Goal: Find specific page/section: Find specific page/section

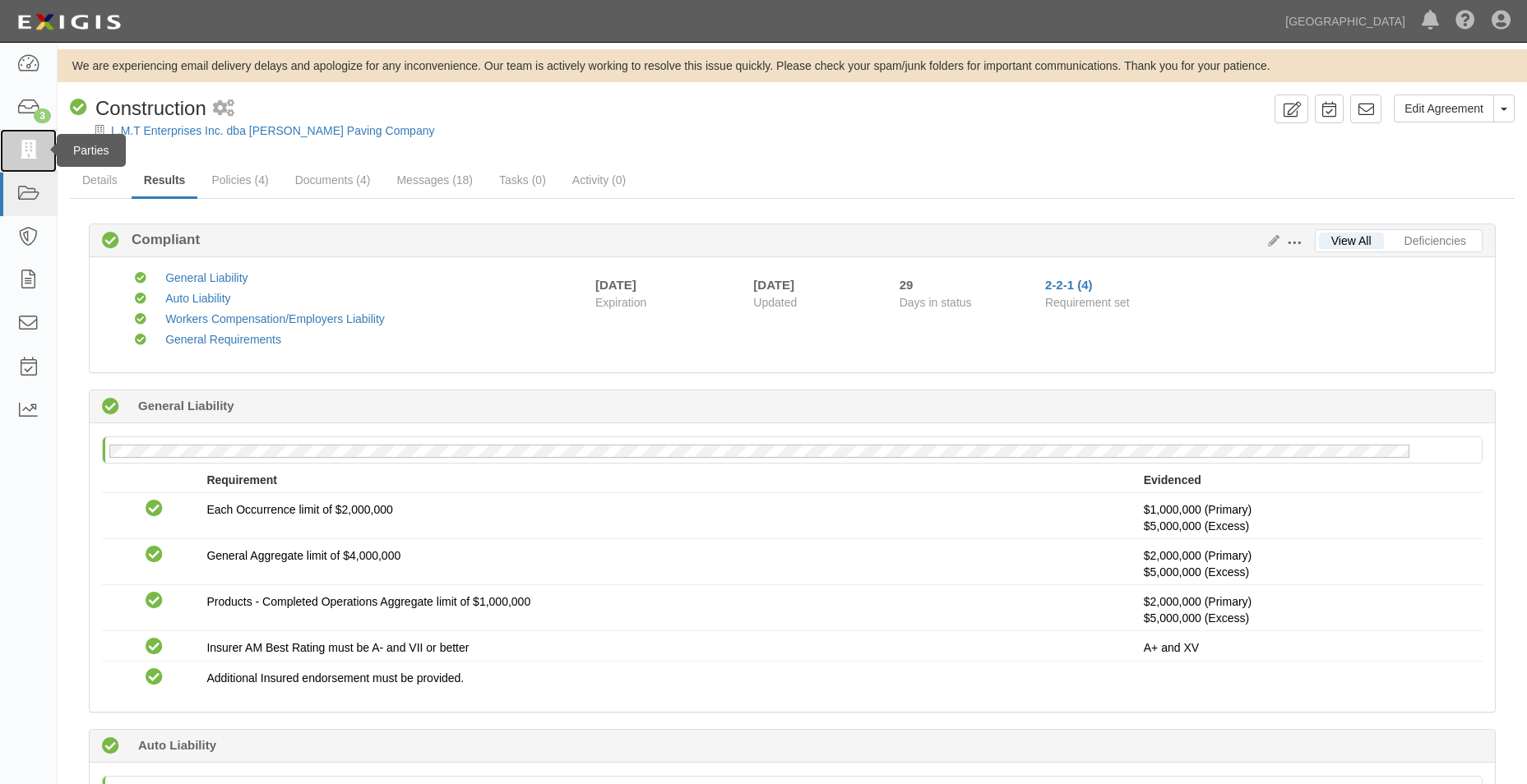
click at [45, 165] on link at bounding box center [28, 151] width 57 height 44
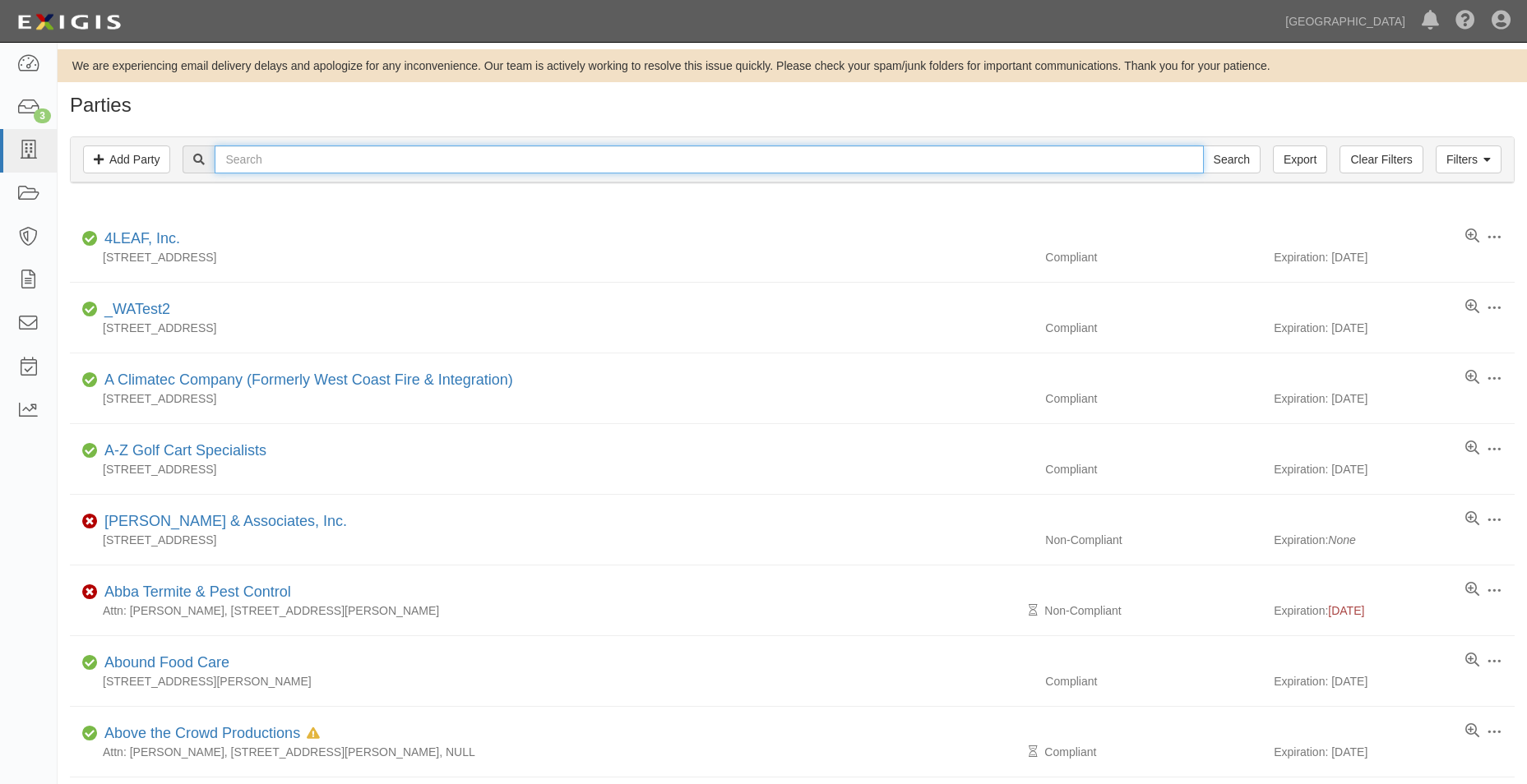
click at [258, 158] on input "text" at bounding box center [708, 159] width 989 height 28
type input "the grill"
click at [1203, 145] on input "Search" at bounding box center [1232, 159] width 58 height 28
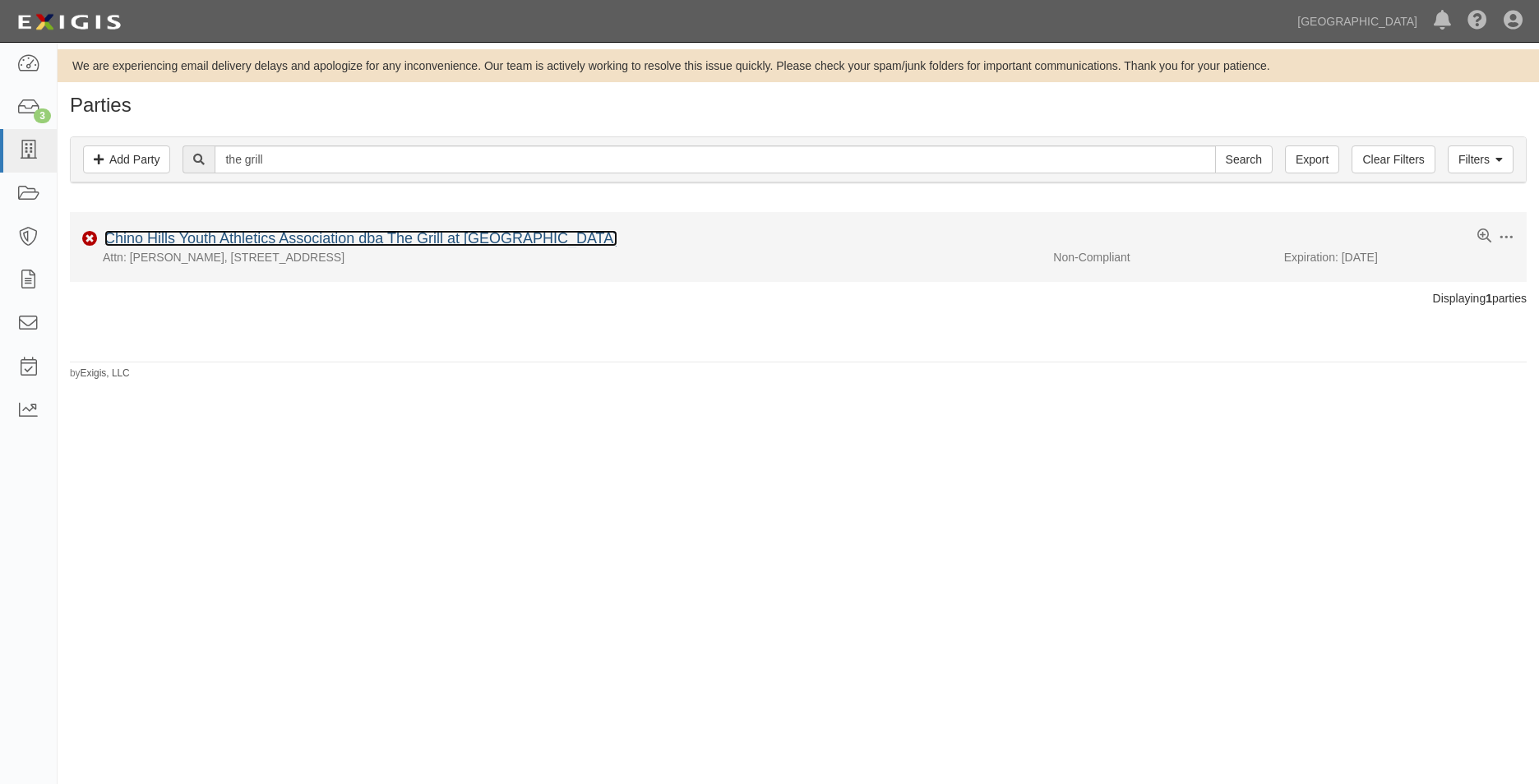
click at [356, 233] on link "Chino Hills Youth Athletics Association dba The Grill at Community Park" at bounding box center [361, 238] width 513 height 16
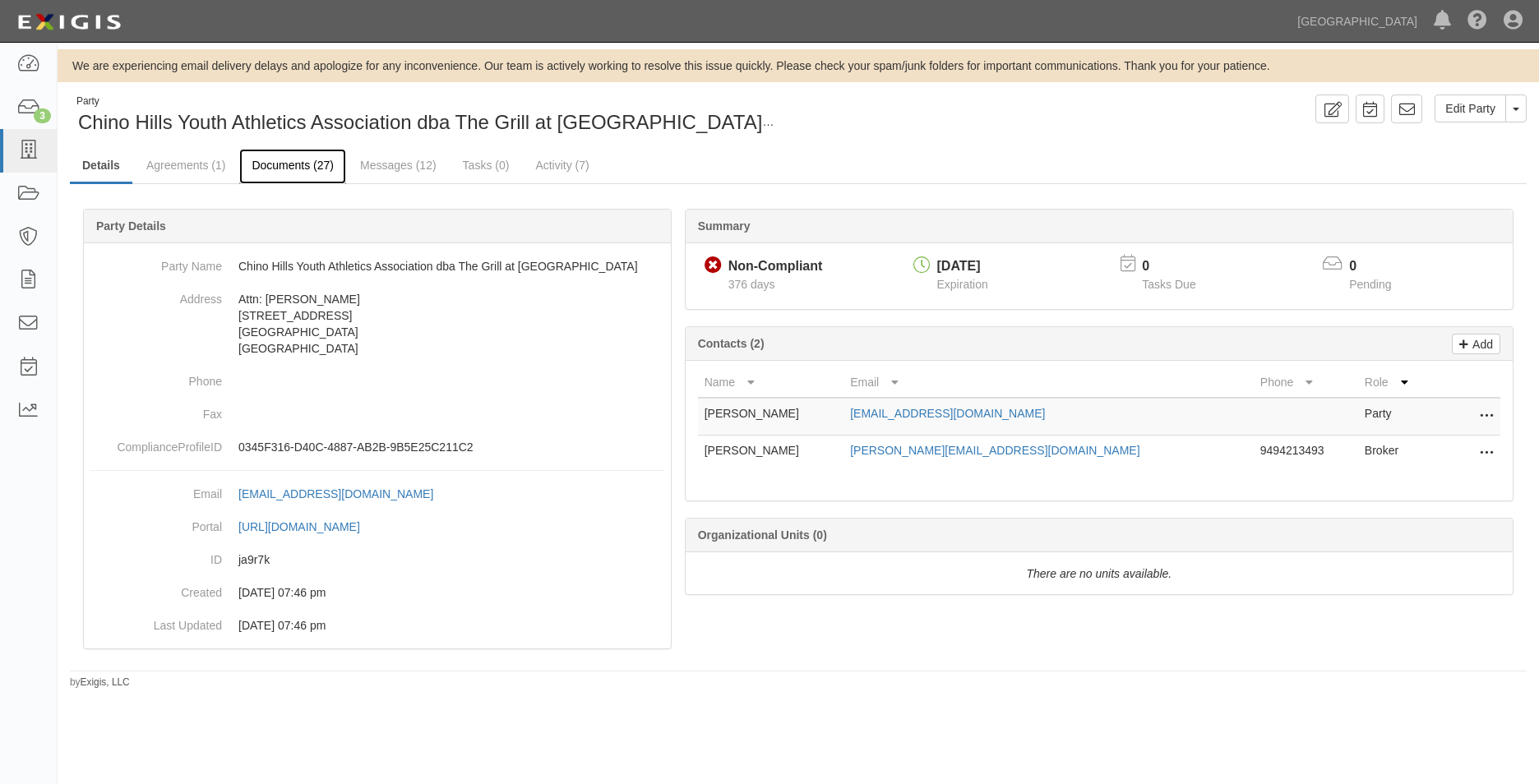
click at [297, 168] on link "Documents (27)" at bounding box center [292, 166] width 107 height 35
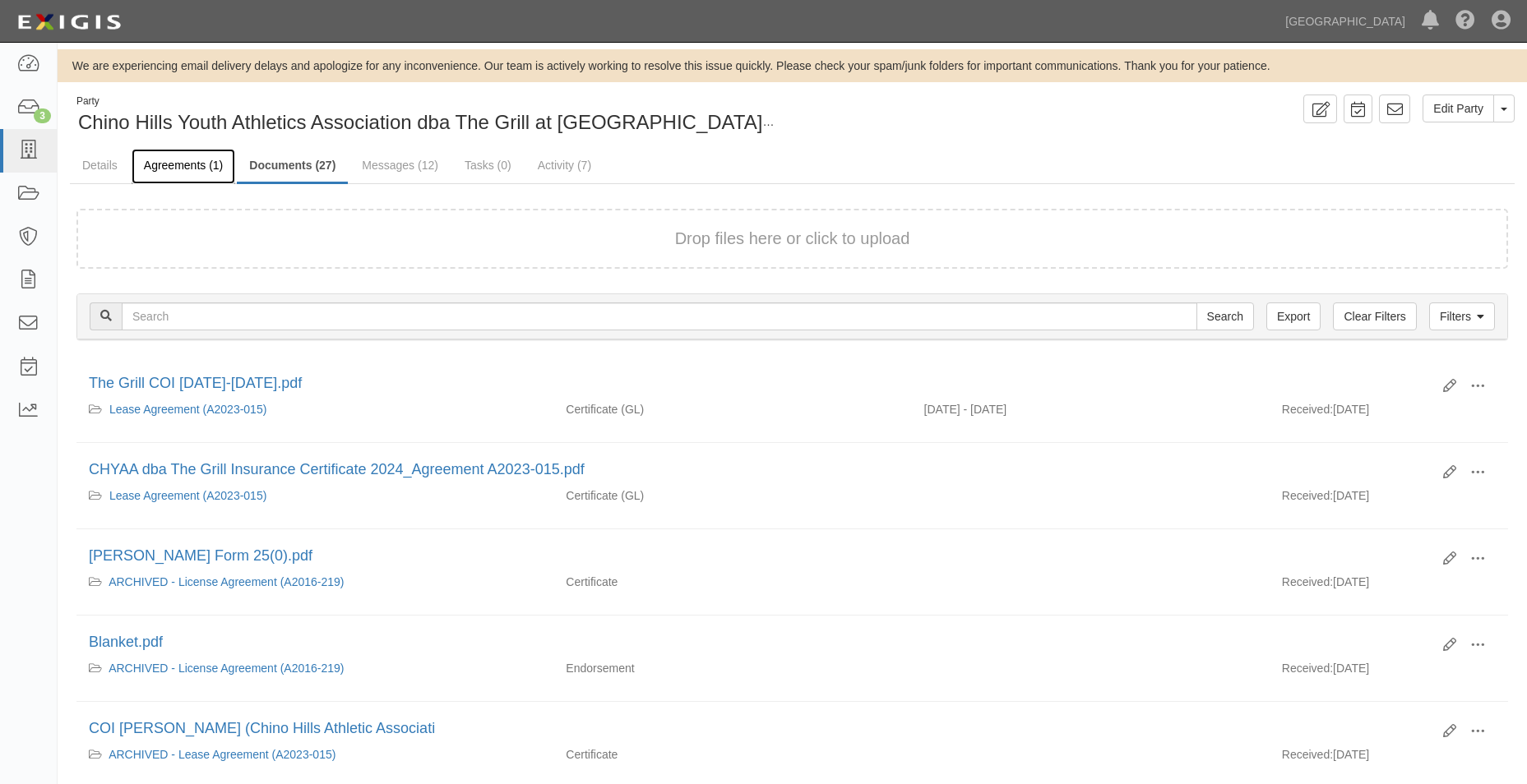
click at [204, 167] on link "Agreements (1)" at bounding box center [183, 166] width 104 height 35
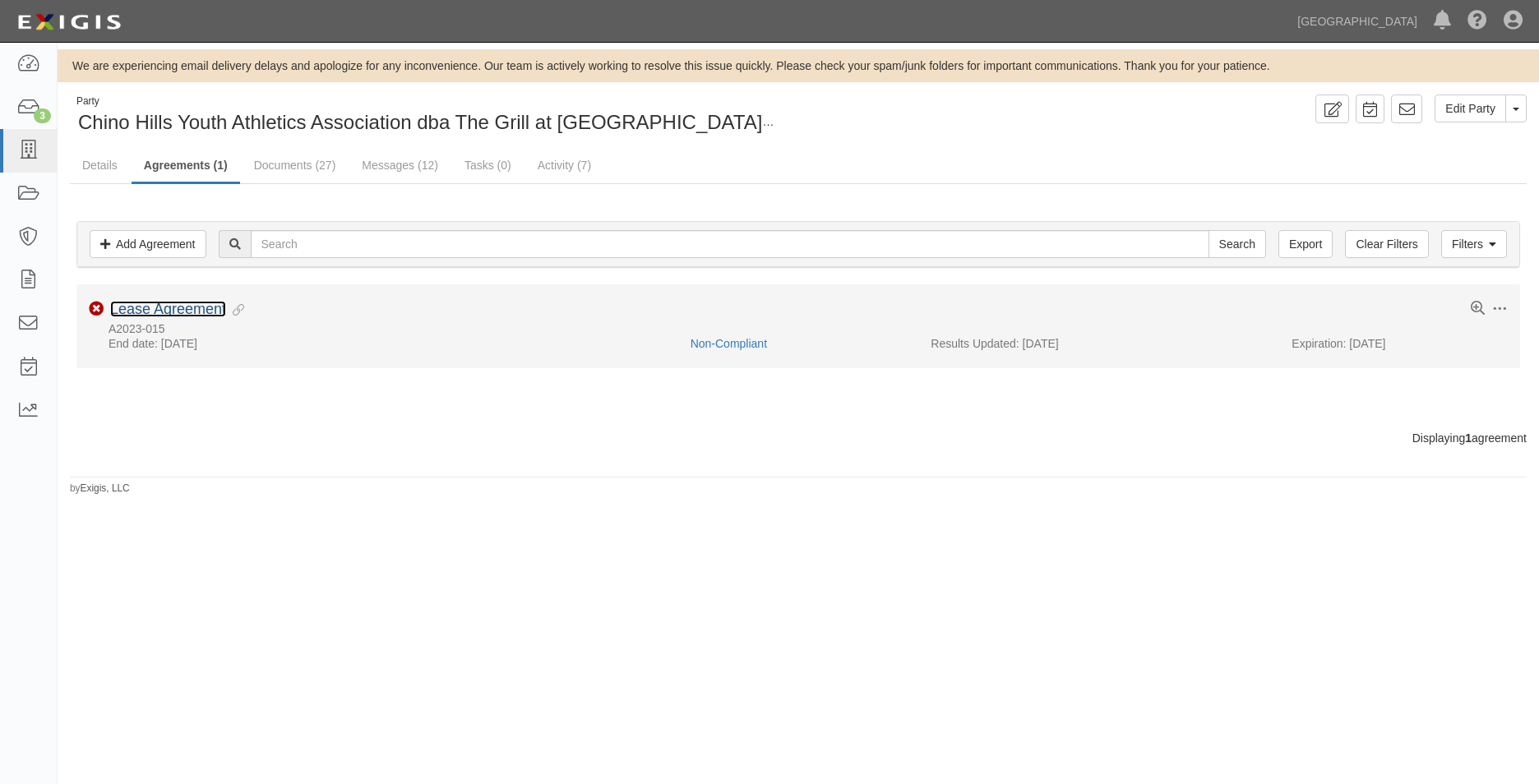
click at [192, 313] on link "Lease Agreement" at bounding box center [168, 308] width 116 height 16
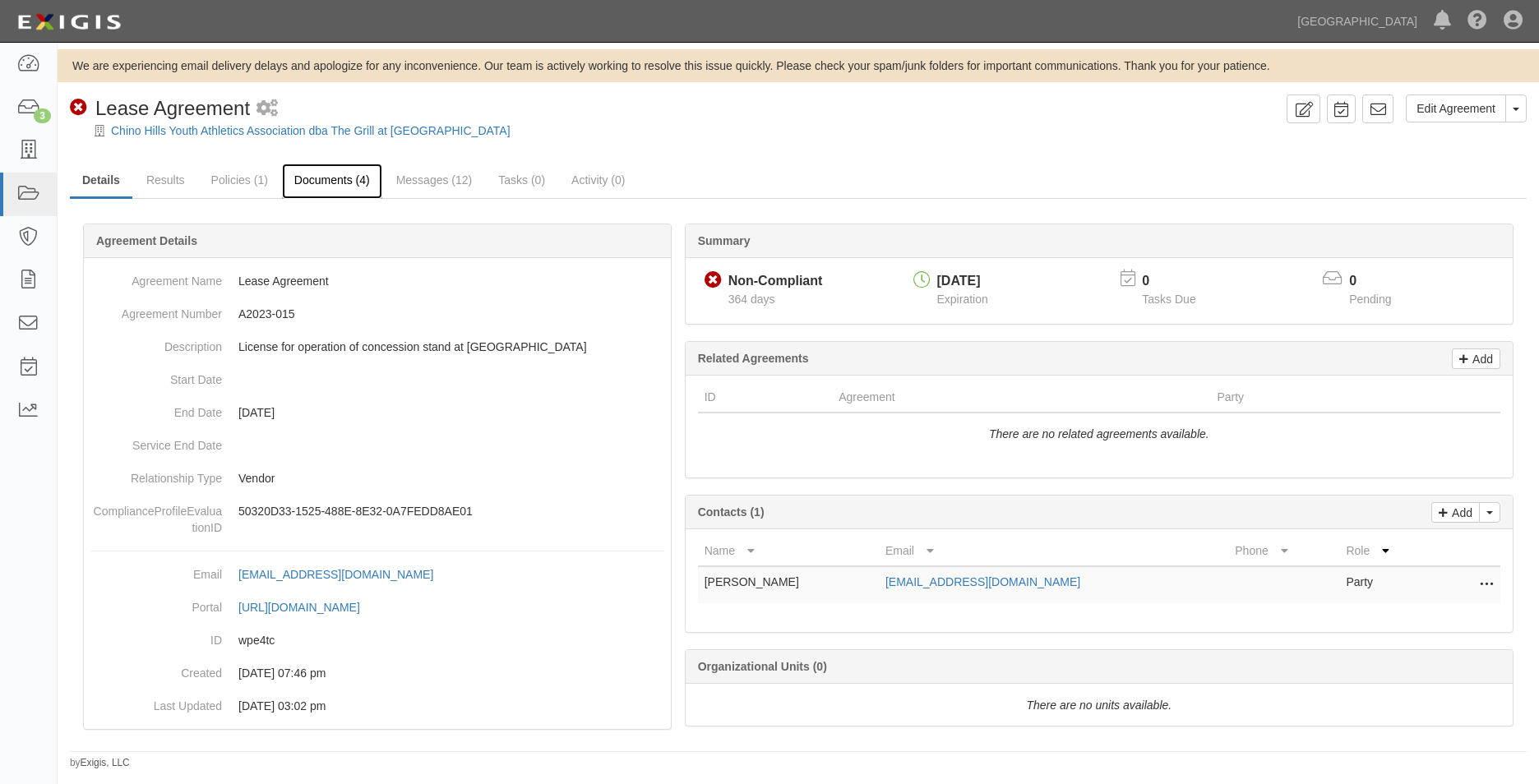
click at [327, 184] on link "Documents (4)" at bounding box center [332, 180] width 101 height 35
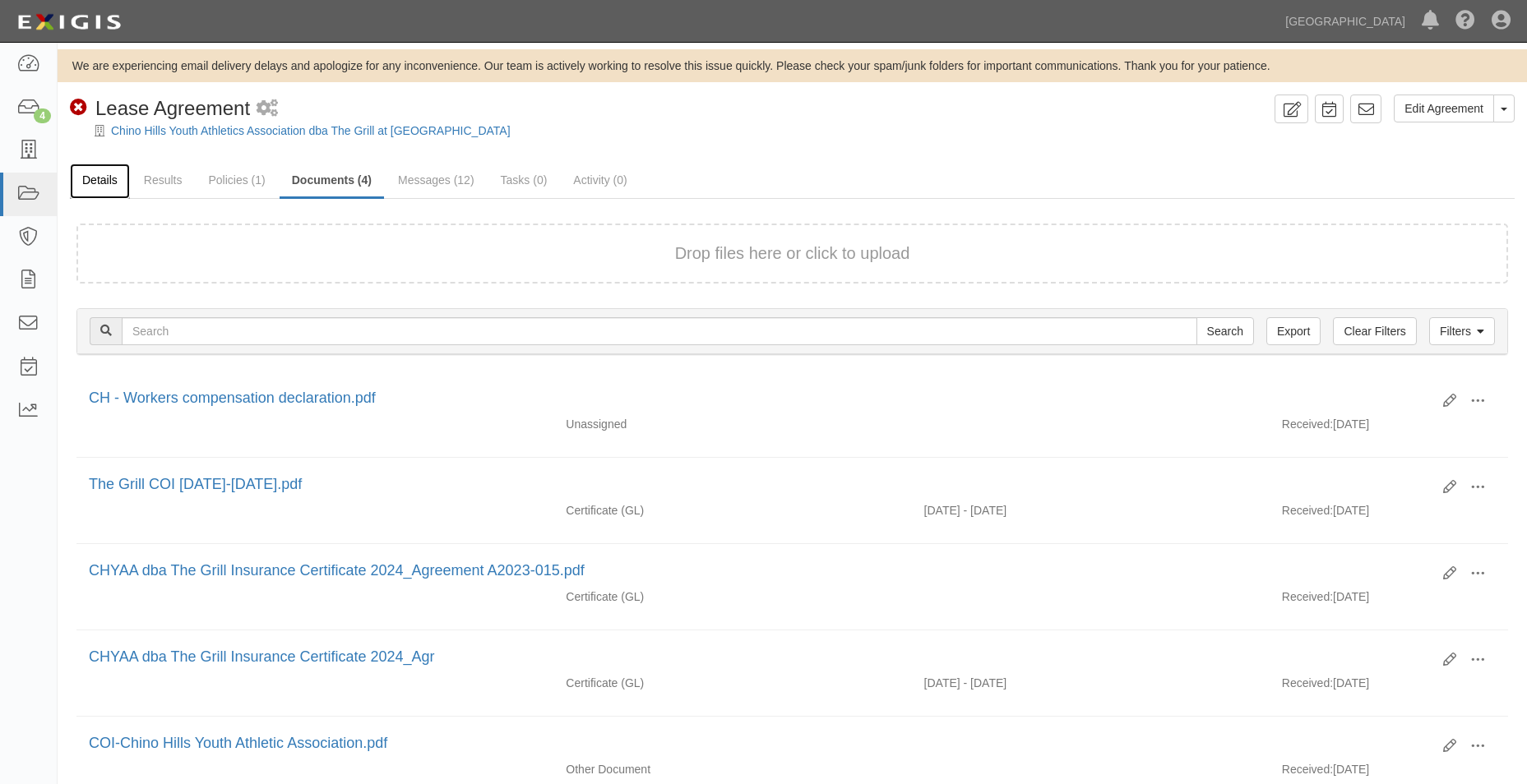
click at [120, 173] on link "Details" at bounding box center [100, 180] width 60 height 35
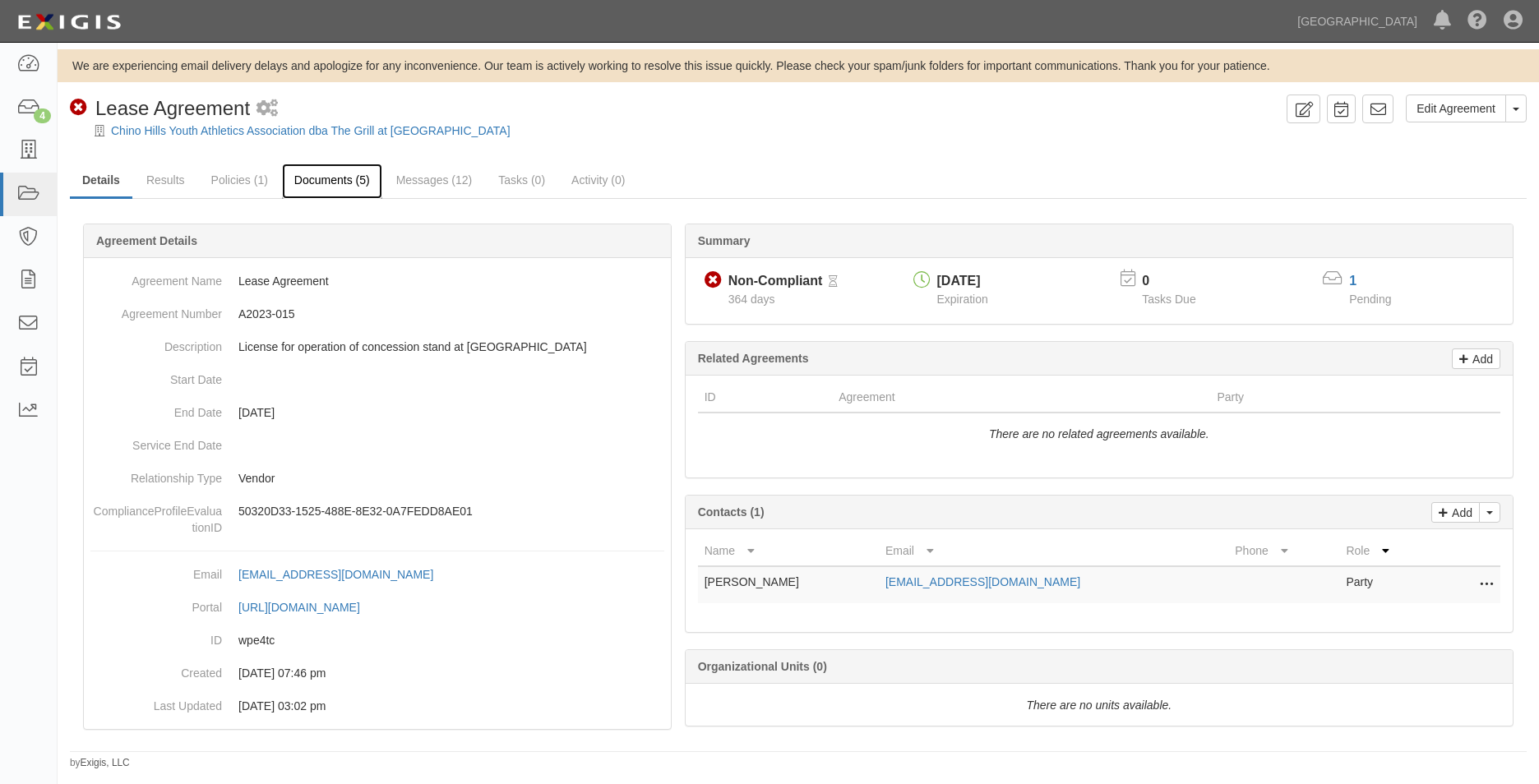
click at [319, 185] on link "Documents (5)" at bounding box center [332, 180] width 101 height 35
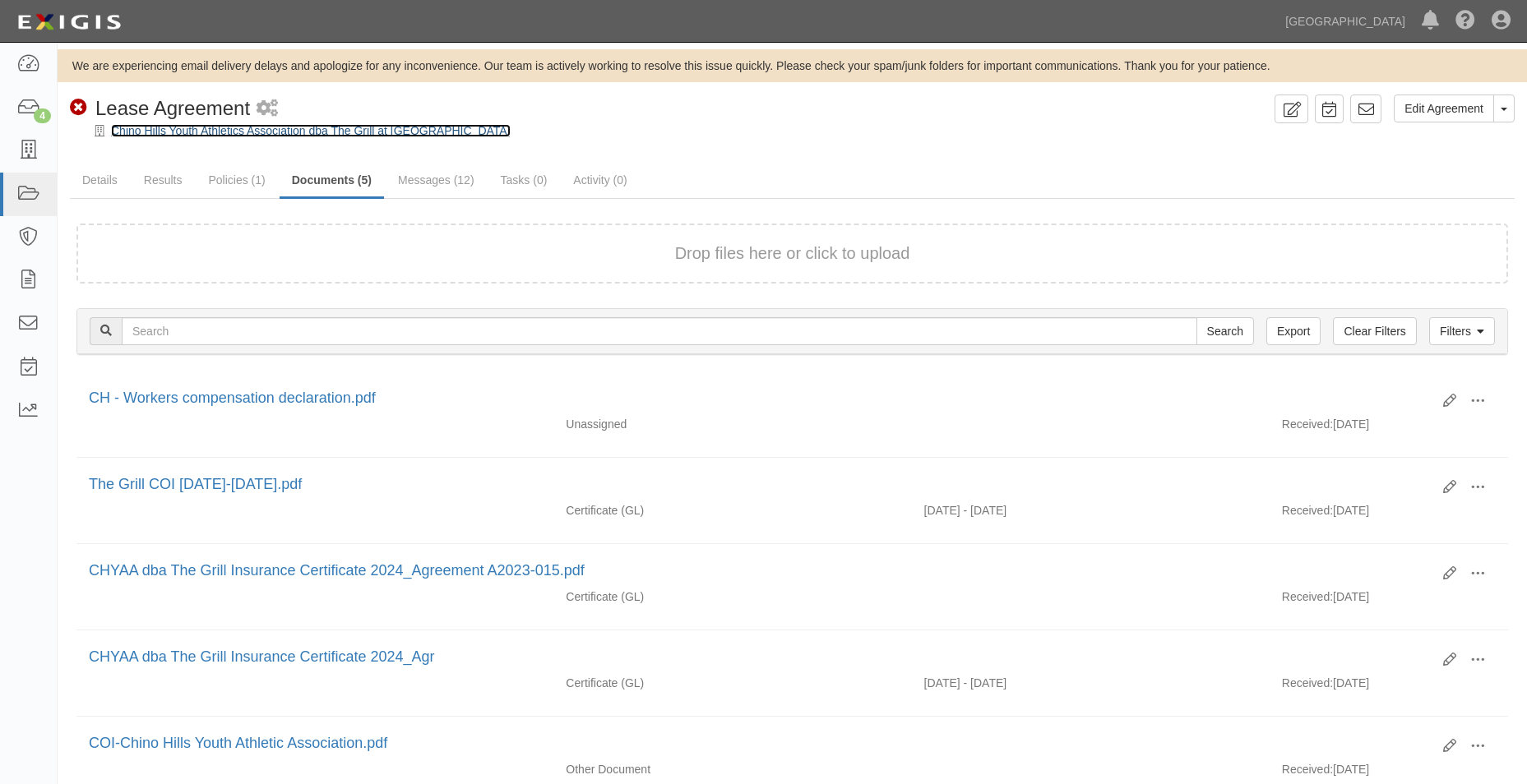
drag, startPoint x: 0, startPoint y: 0, endPoint x: 184, endPoint y: 128, distance: 224.1
click at [183, 127] on link "Chino Hills Youth Athletics Association dba The Grill at [GEOGRAPHIC_DATA]" at bounding box center [311, 131] width 400 height 13
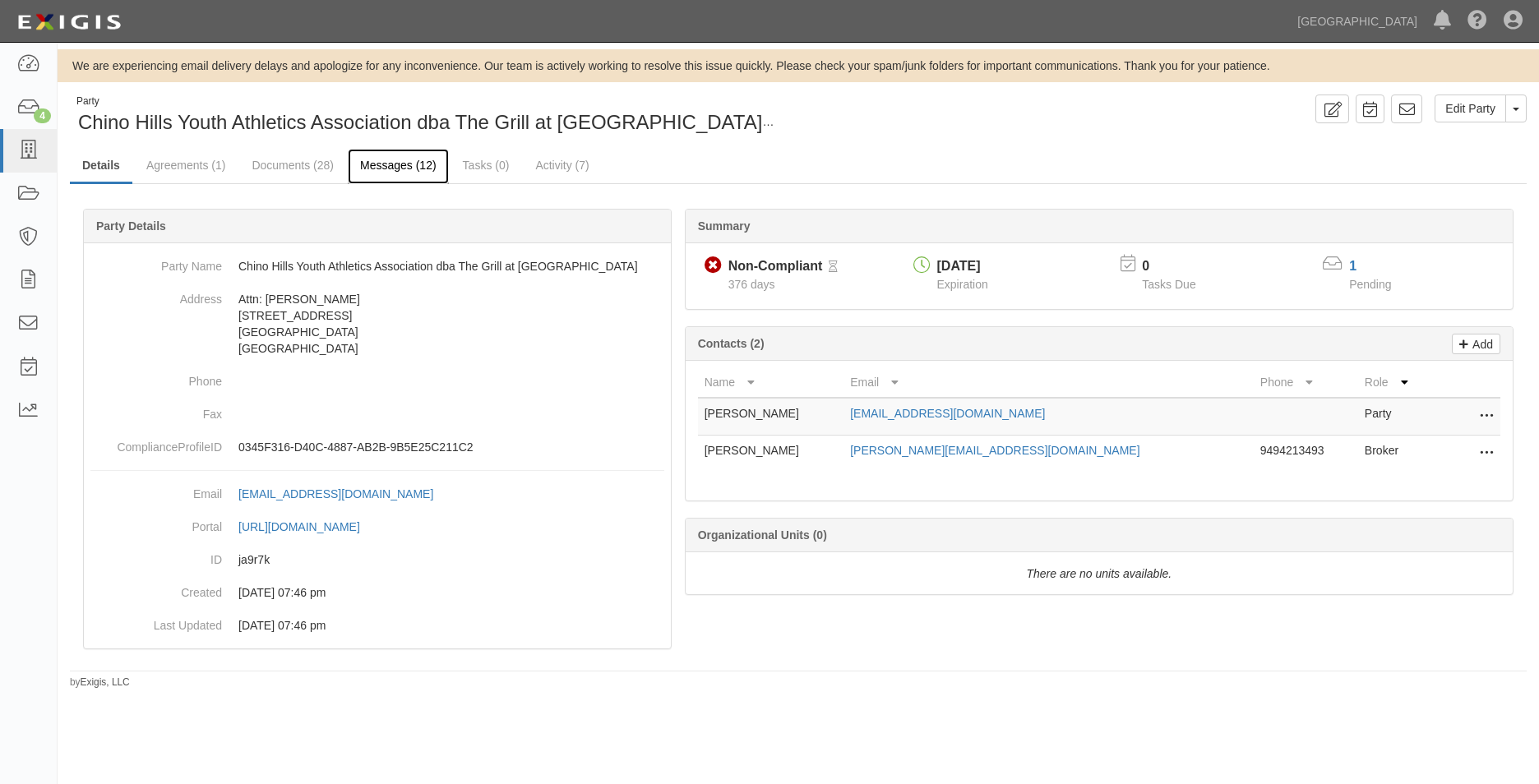
click at [401, 174] on link "Messages (12)" at bounding box center [398, 166] width 102 height 35
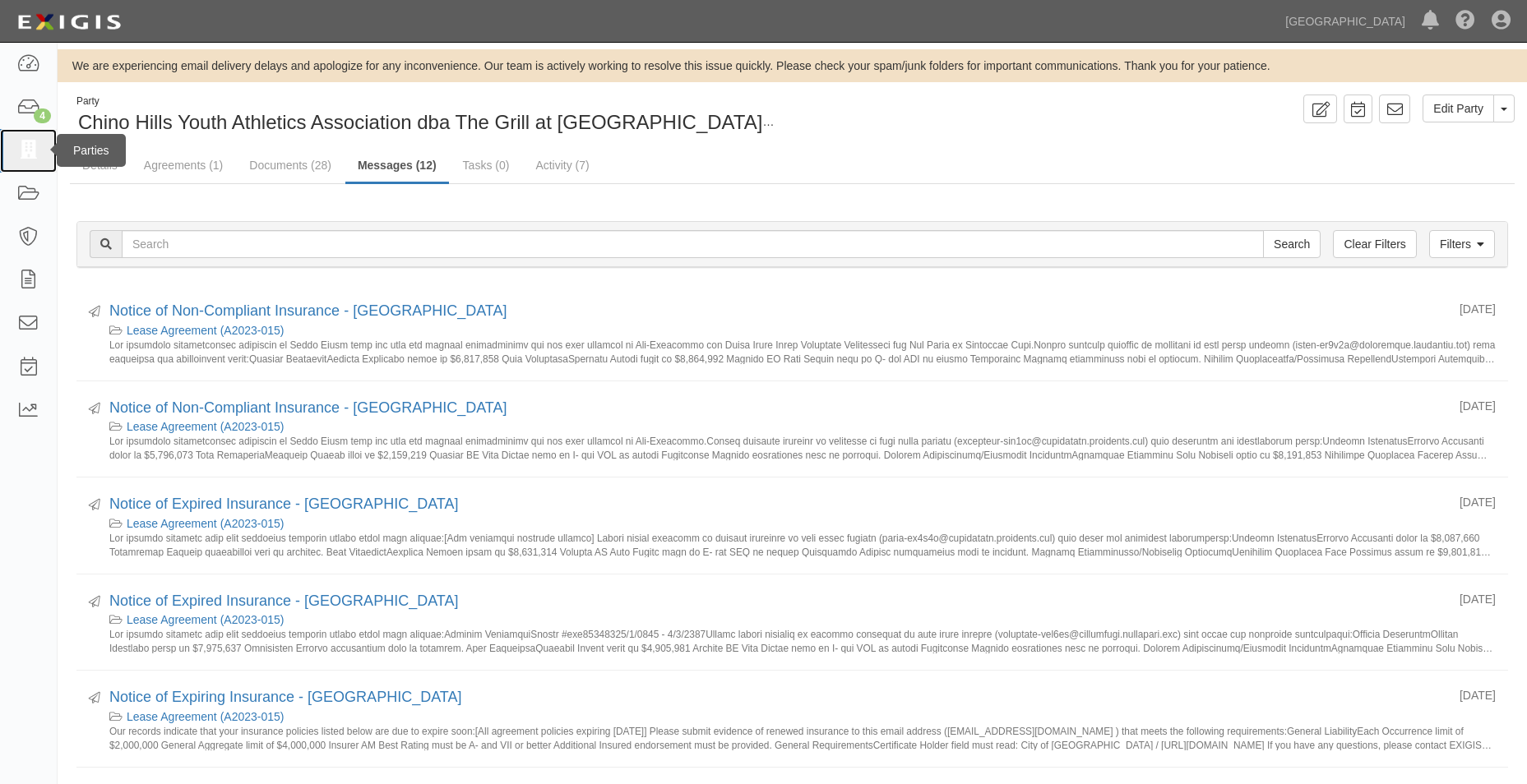
click at [27, 149] on icon at bounding box center [28, 151] width 23 height 19
